Goal: Transaction & Acquisition: Subscribe to service/newsletter

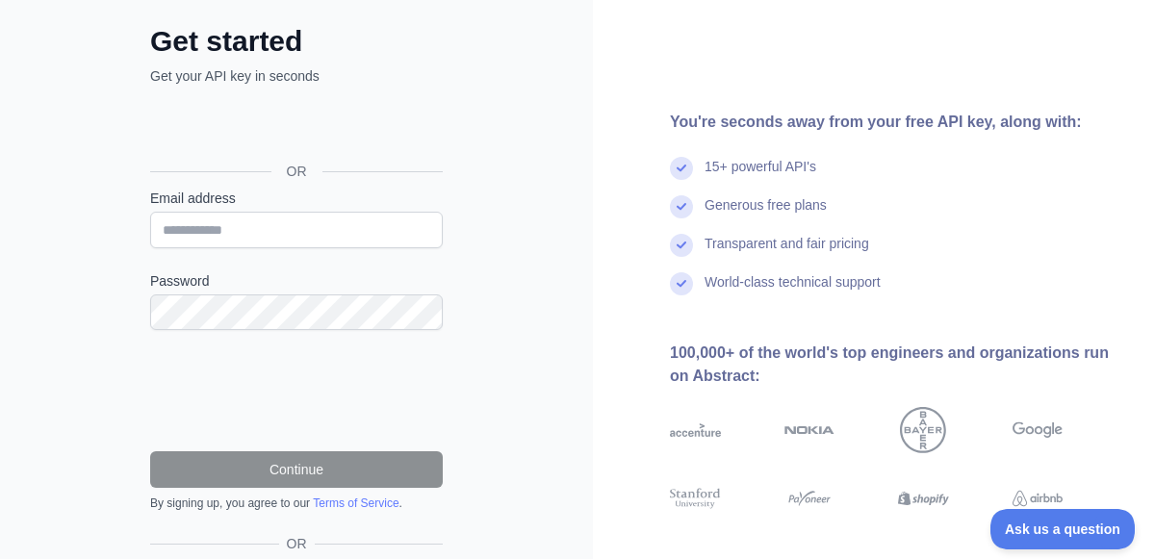
scroll to position [102, 0]
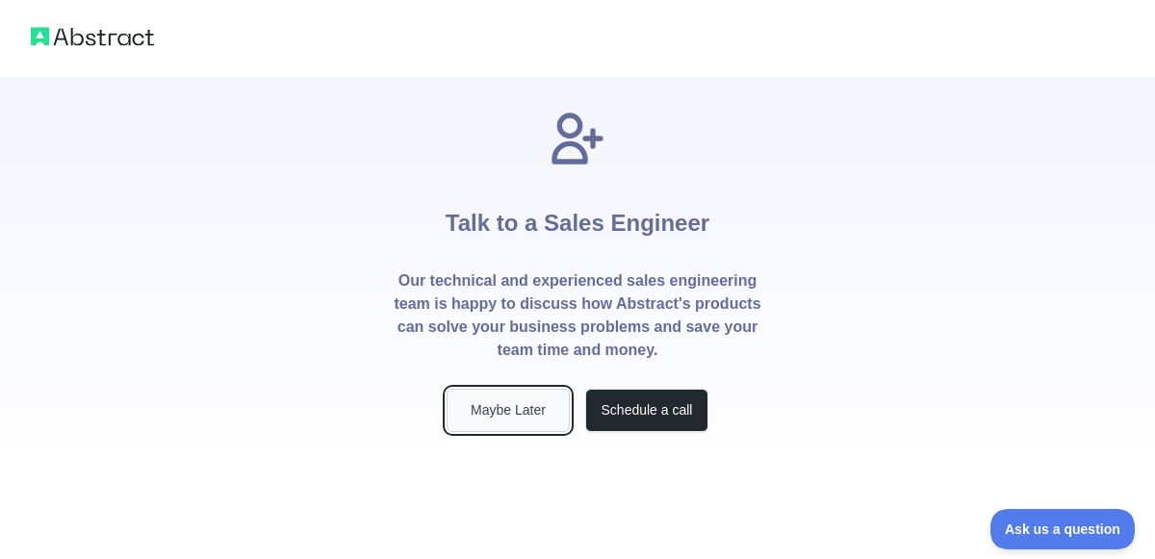
click at [499, 396] on button "Maybe Later" at bounding box center [508, 410] width 123 height 43
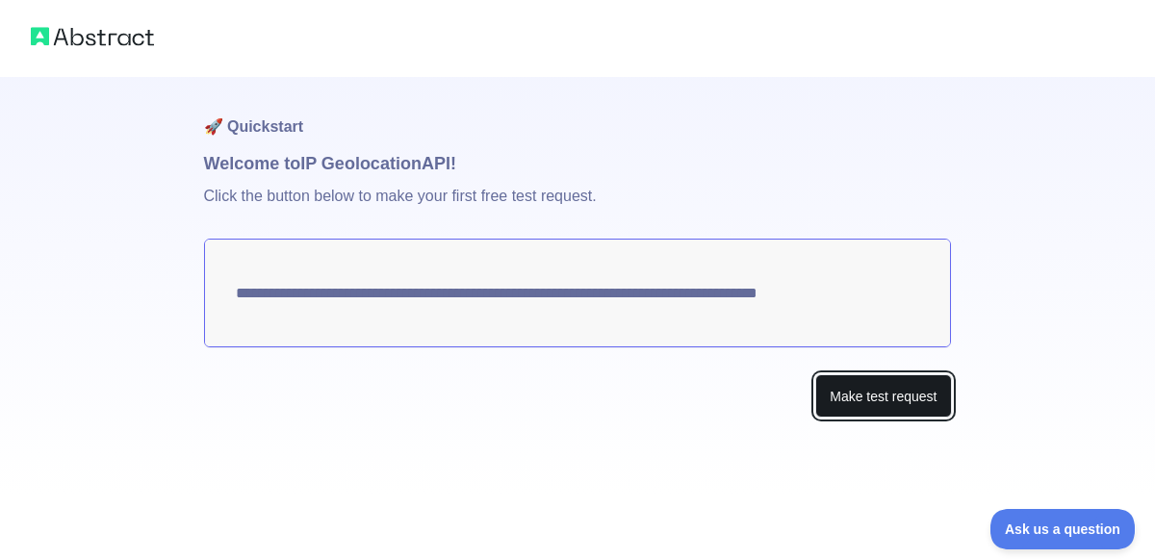
click at [917, 403] on button "Make test request" at bounding box center [883, 395] width 136 height 43
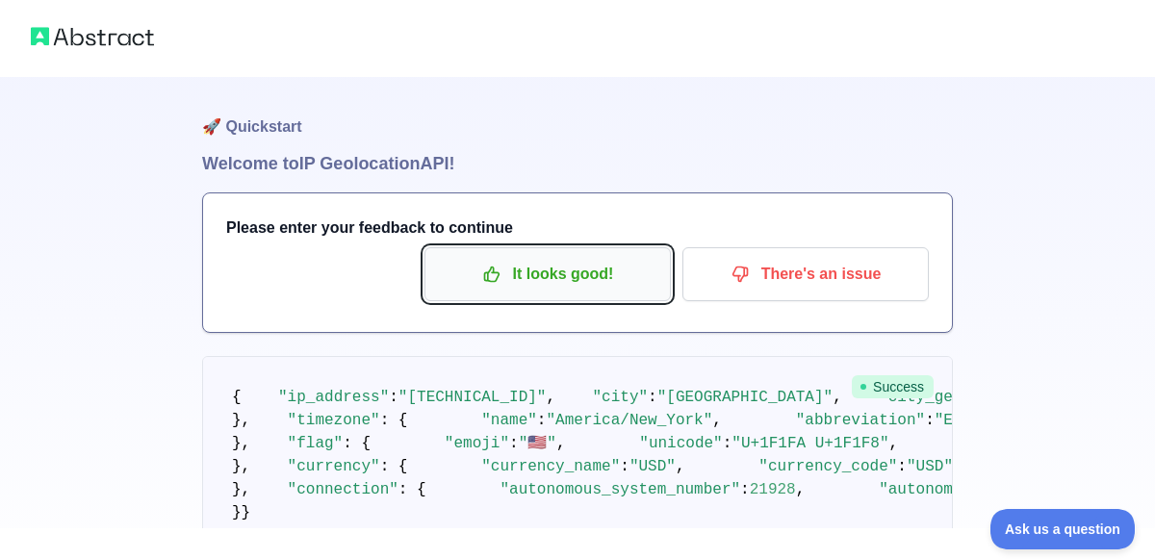
click at [645, 275] on p "It looks good!" at bounding box center [547, 274] width 217 height 33
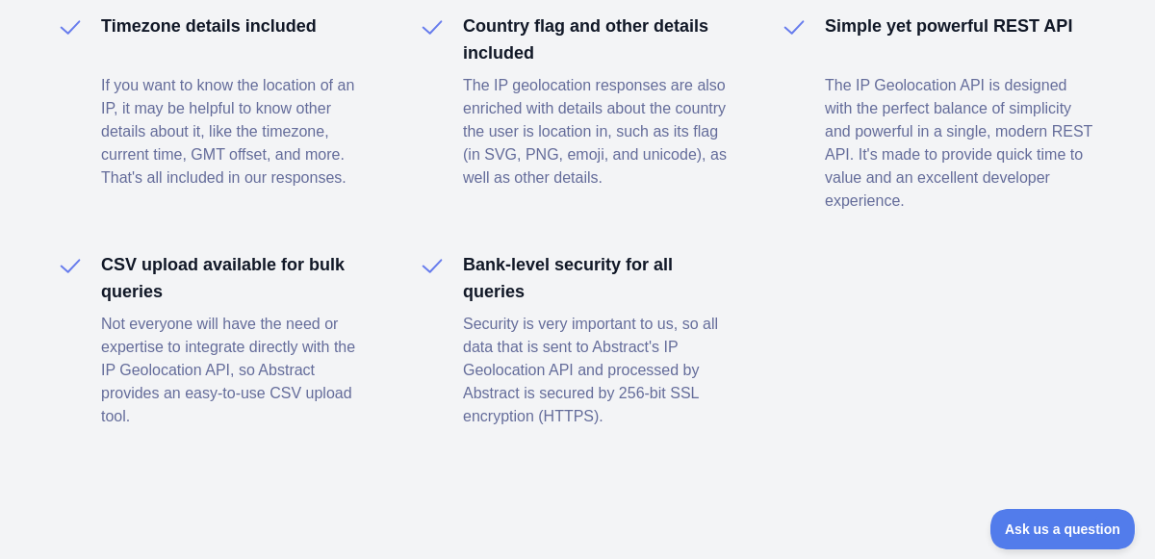
scroll to position [0, 3]
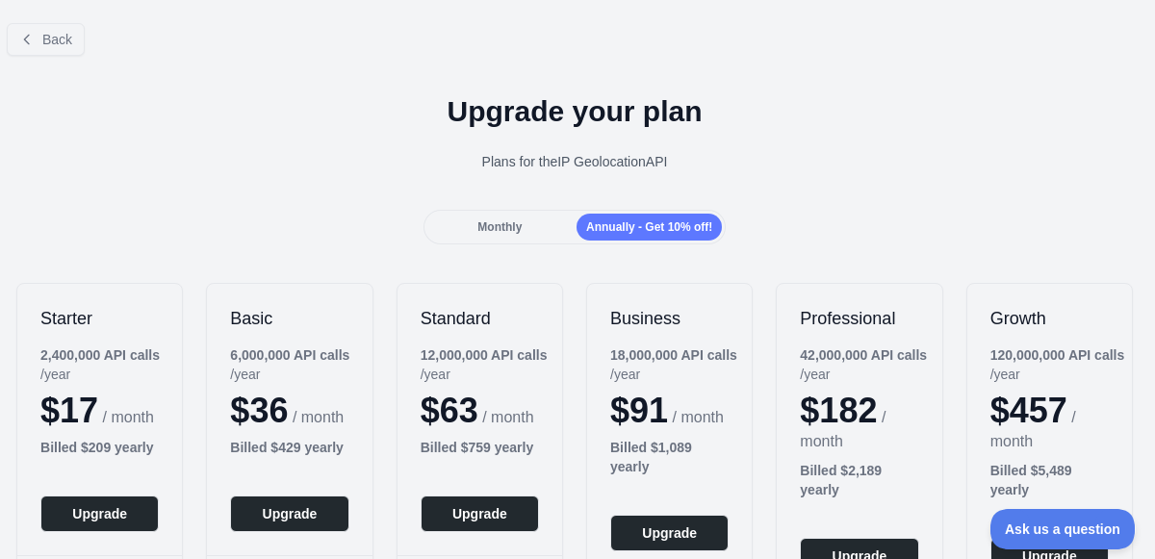
click at [547, 237] on div "Monthly" at bounding box center [499, 227] width 145 height 27
